Goal: Transaction & Acquisition: Purchase product/service

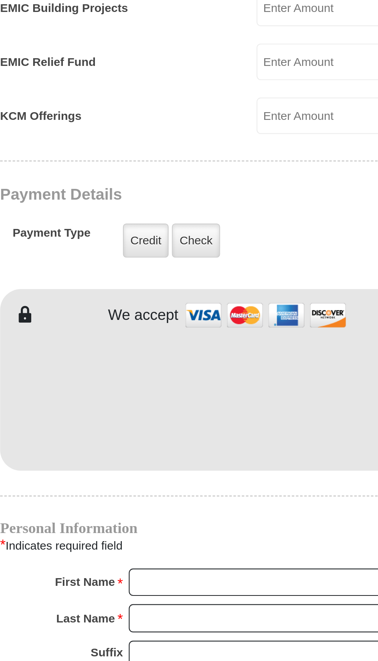
scroll to position [194, 0]
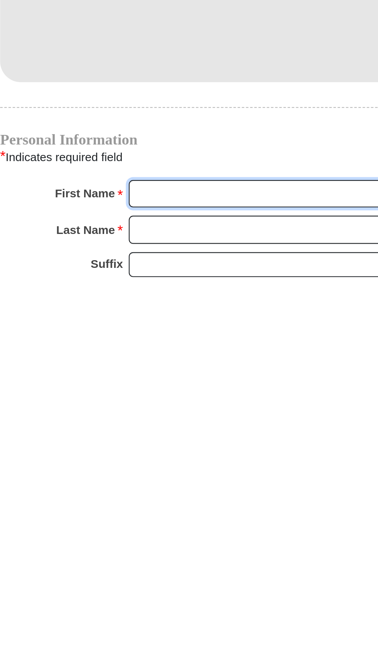
click at [217, 615] on input "First Name *" at bounding box center [218, 621] width 133 height 13
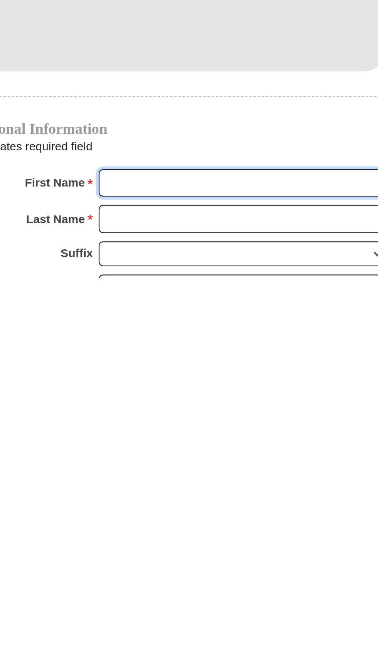
scroll to position [208, 0]
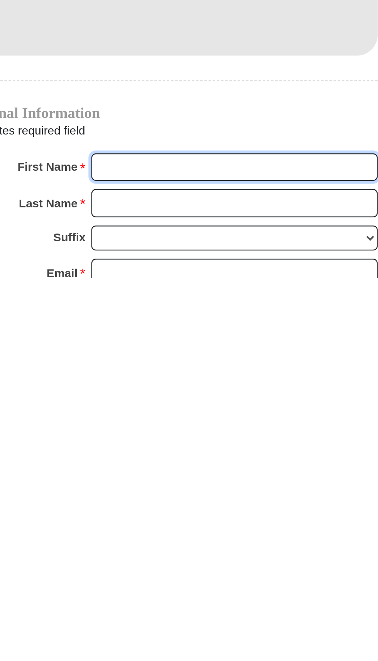
type input "Karen D"
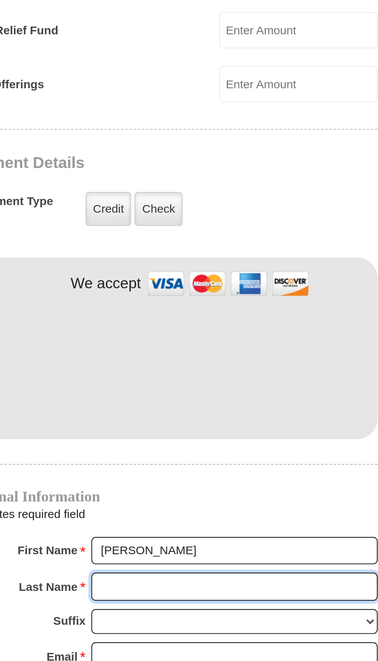
click at [205, 620] on input "Last Name *" at bounding box center [218, 626] width 133 height 13
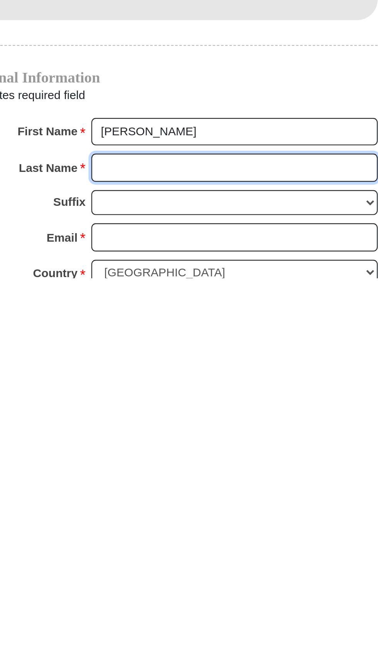
type input "Orridge"
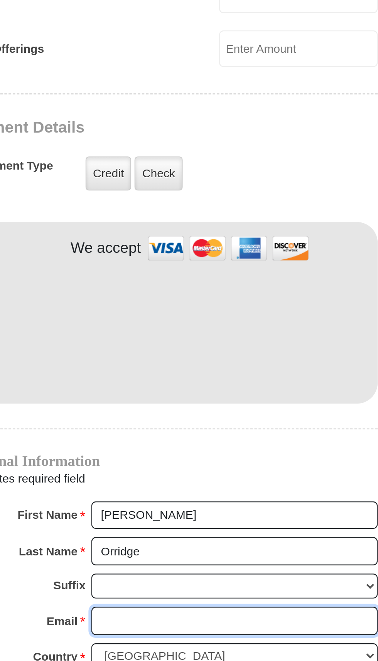
click at [202, 635] on input "Email *" at bounding box center [218, 641] width 133 height 13
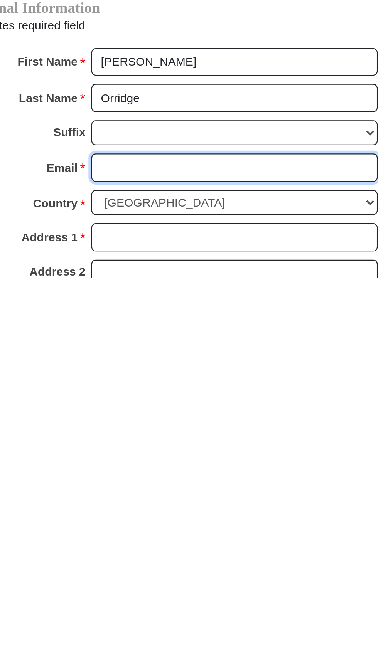
type input "kdorridge@gmail.com"
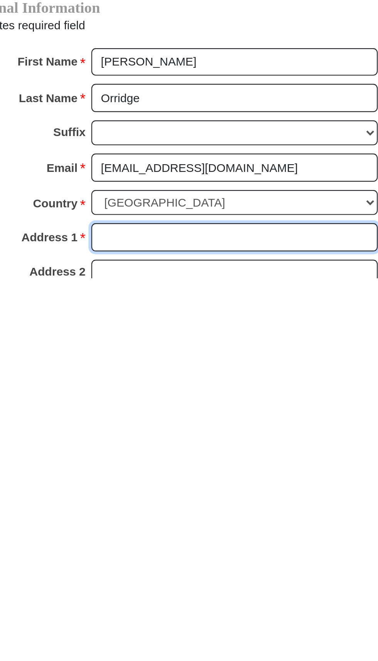
type input "3115 N Madison Street"
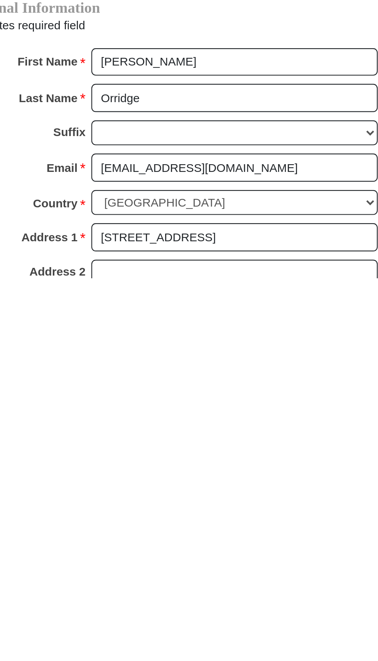
type input "Wilmington"
select select "DE"
type input "19802"
type input "7066275283"
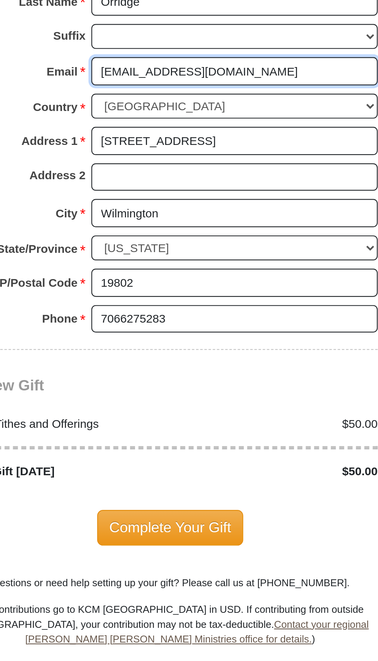
scroll to position [773, 0]
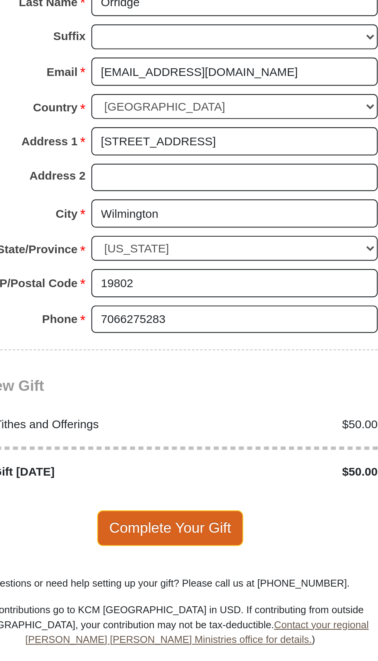
click at [191, 298] on span "Complete Your Gift" at bounding box center [189, 306] width 68 height 16
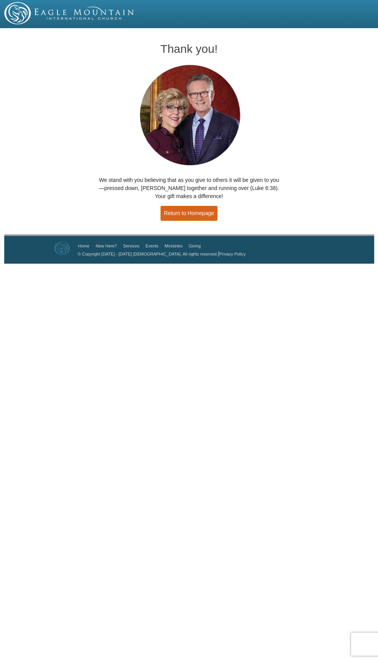
click at [198, 211] on link "Return to Homepage" at bounding box center [188, 213] width 57 height 15
